Goal: Information Seeking & Learning: Find specific fact

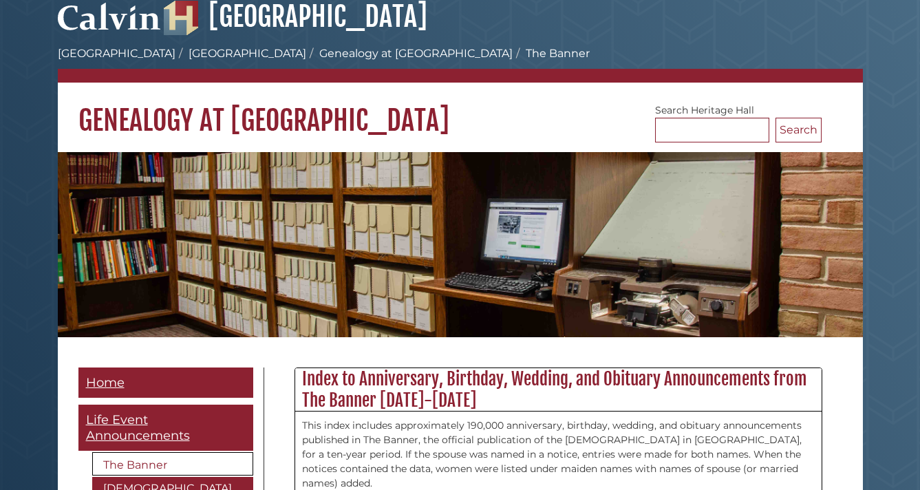
scroll to position [25, 0]
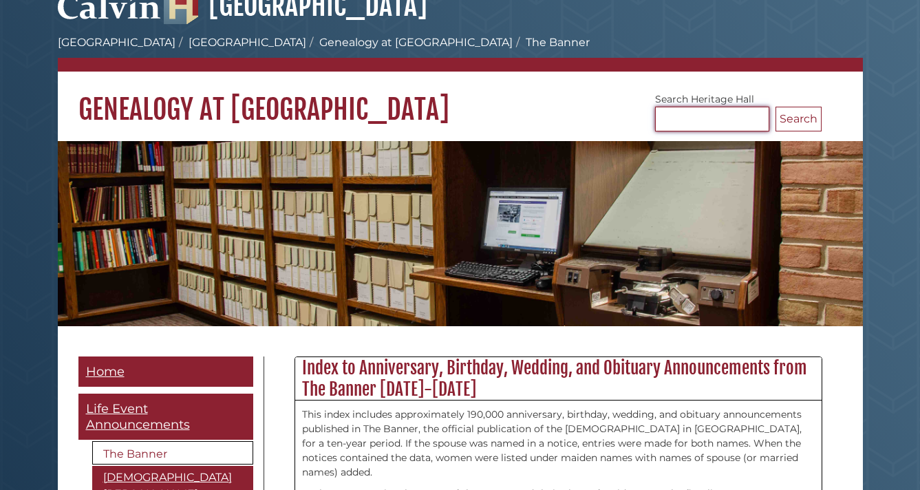
click at [676, 121] on input "Search Heritage Hall" at bounding box center [712, 119] width 114 height 25
type input "**********"
click at [783, 123] on button "Search" at bounding box center [799, 119] width 46 height 25
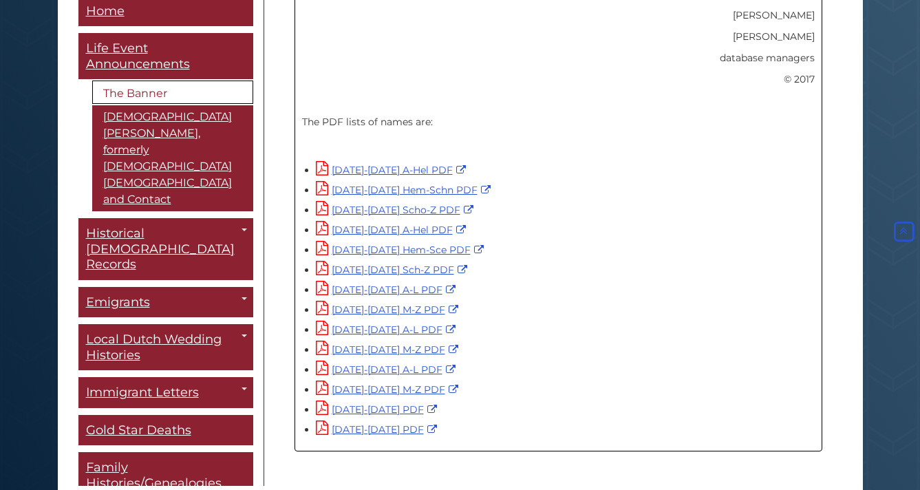
scroll to position [959, 0]
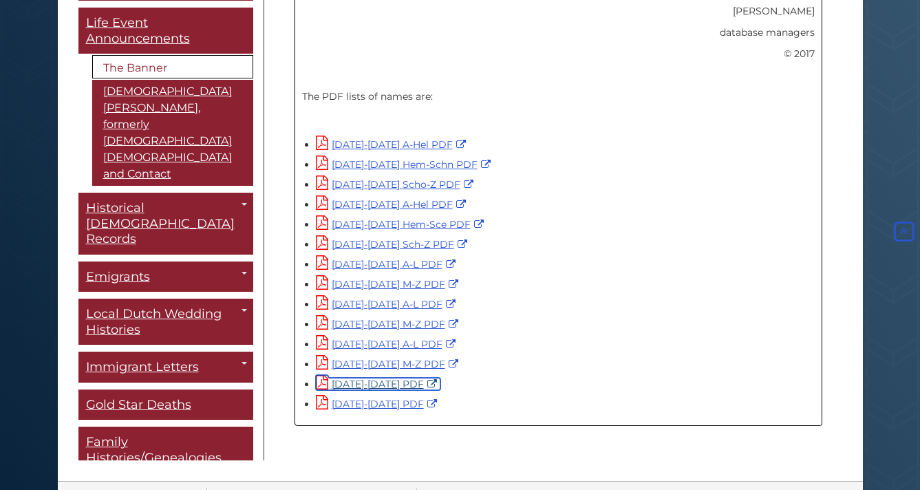
click at [394, 378] on link "1996-2005 PDF" at bounding box center [378, 384] width 125 height 12
